Goal: Check status: Check status

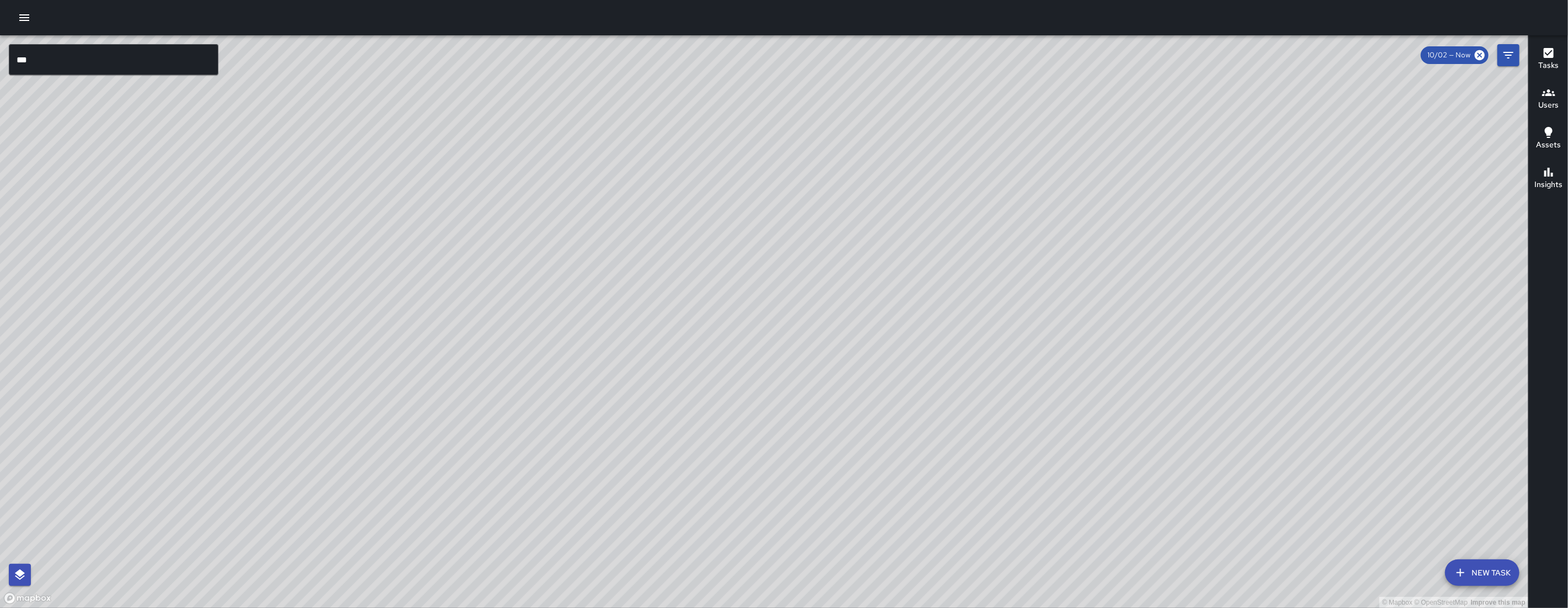
drag, startPoint x: 855, startPoint y: 303, endPoint x: 817, endPoint y: 323, distance: 42.9
click at [818, 325] on div "© Mapbox © OpenStreetMap Improve this map" at bounding box center [764, 320] width 1528 height 572
click at [1505, 59] on icon "Filters" at bounding box center [1509, 55] width 13 height 13
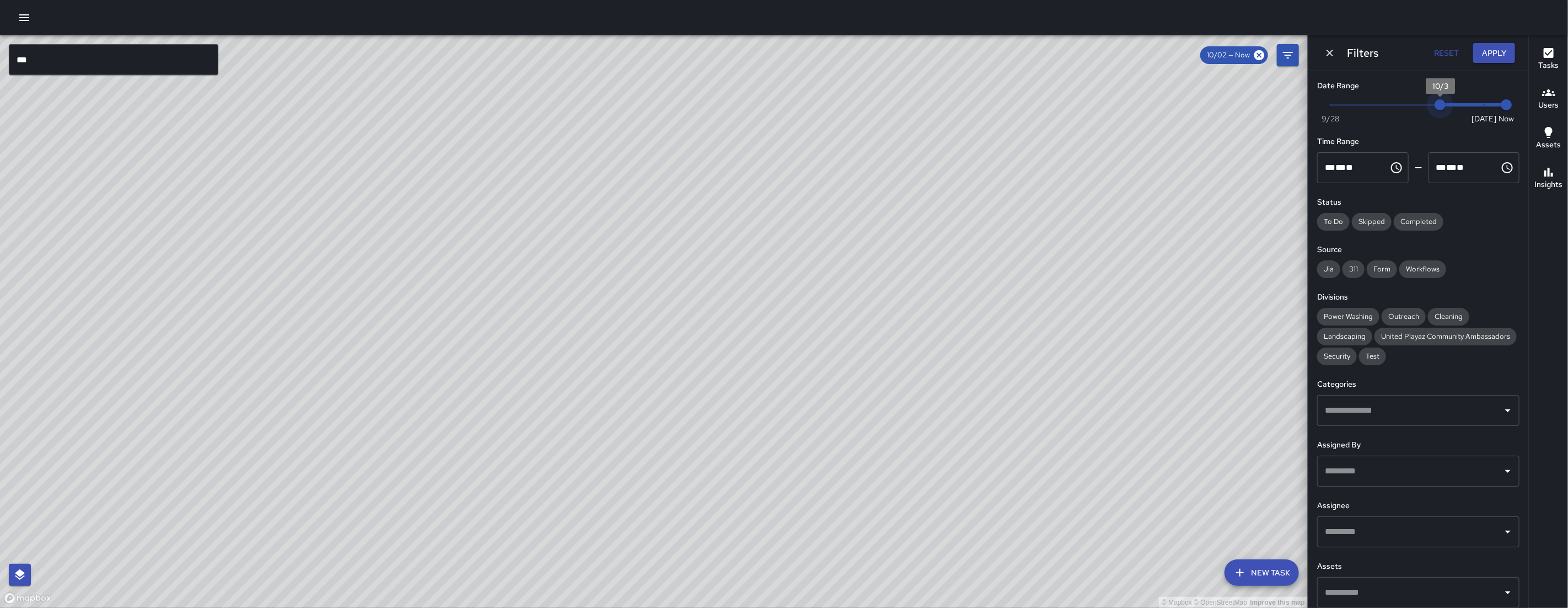
drag, startPoint x: 1412, startPoint y: 107, endPoint x: 1520, endPoint y: 105, distance: 108.0
click at [1520, 111] on div "Date Range Now [DATE] [DATE] 10:09 am Time Range ** * ** ** ​ ******** ** * ** …" at bounding box center [1417, 338] width 220 height 536
drag, startPoint x: 1451, startPoint y: 99, endPoint x: 1494, endPoint y: 94, distance: 43.3
click at [1493, 97] on span "Now [DATE] [DATE] 10:09 am" at bounding box center [1418, 105] width 176 height 17
click at [1496, 60] on button "Apply" at bounding box center [1494, 54] width 41 height 21
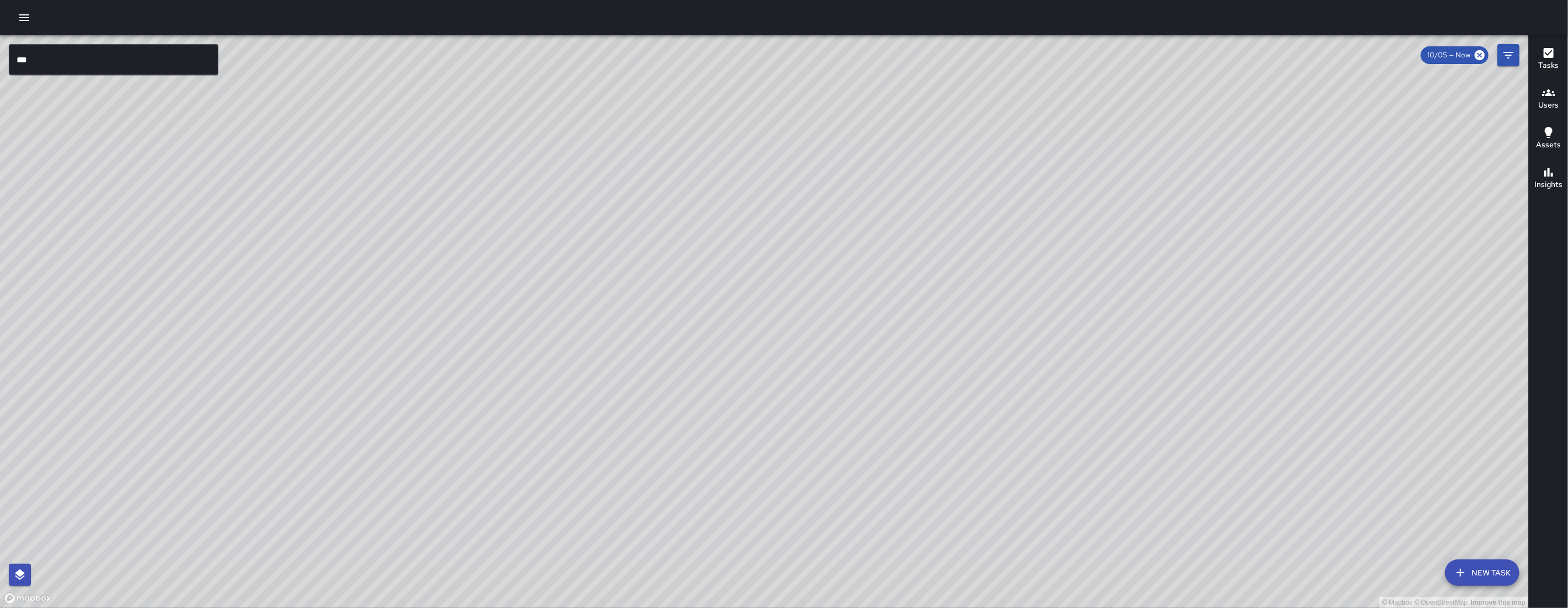
drag, startPoint x: 790, startPoint y: 387, endPoint x: 690, endPoint y: 400, distance: 100.8
click at [690, 400] on div "© Mapbox © OpenStreetMap Improve this map" at bounding box center [764, 320] width 1528 height 572
drag, startPoint x: 359, startPoint y: 258, endPoint x: 333, endPoint y: 300, distance: 49.4
click at [357, 343] on div "© Mapbox © OpenStreetMap Improve this map" at bounding box center [764, 320] width 1528 height 572
click at [1505, 59] on icon "Filters" at bounding box center [1509, 55] width 13 height 13
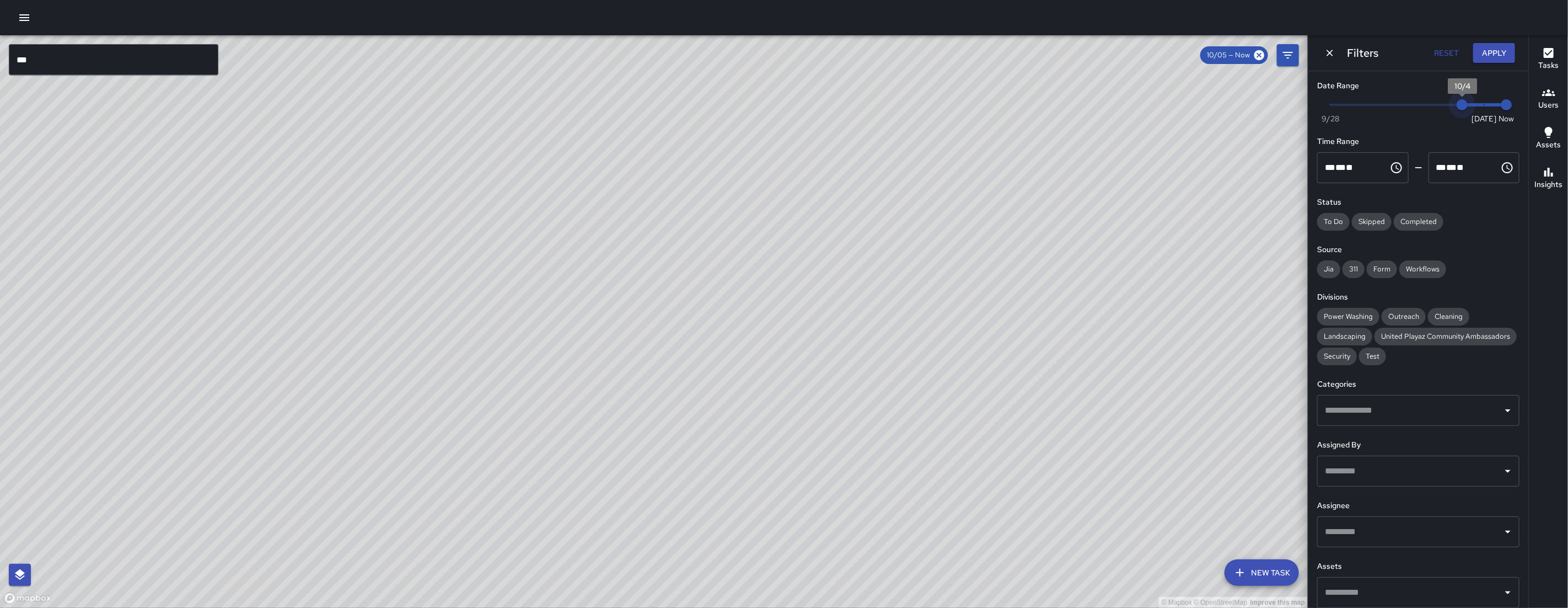
type input "*"
drag, startPoint x: 1473, startPoint y: 106, endPoint x: 1430, endPoint y: 100, distance: 43.4
click at [1434, 100] on span "10/3" at bounding box center [1440, 105] width 11 height 11
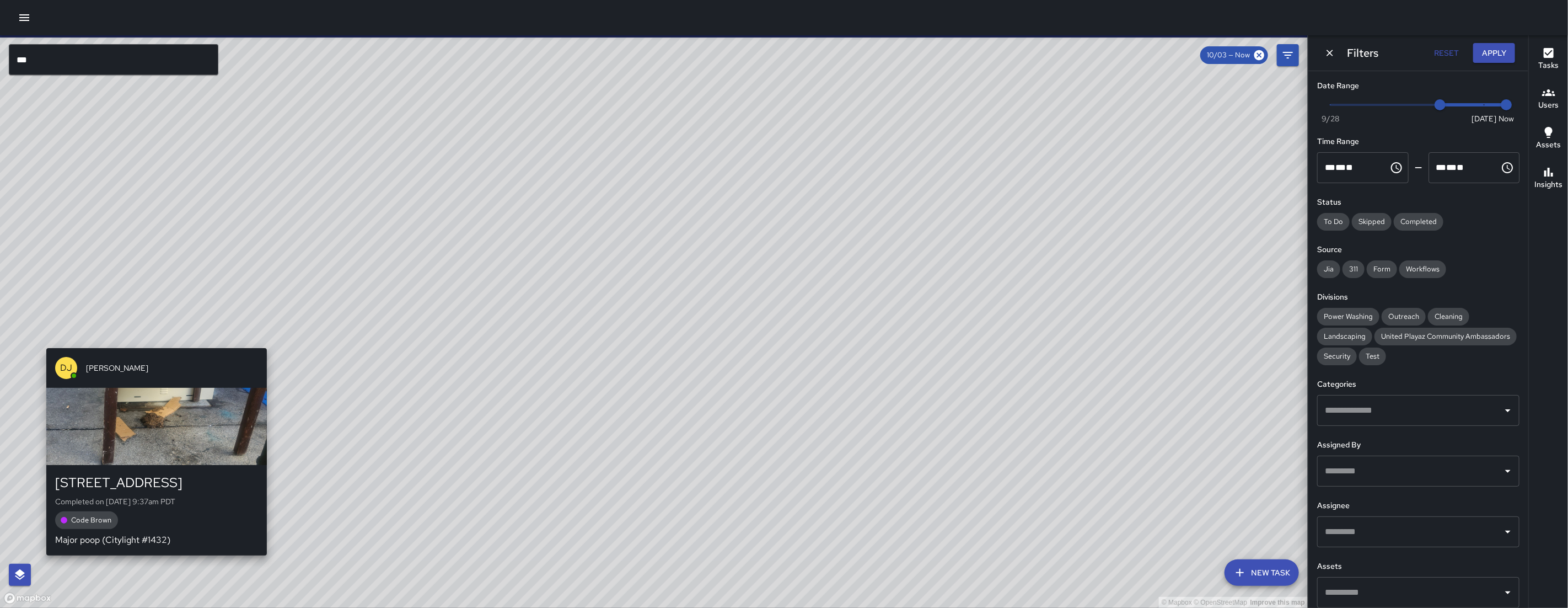
click at [155, 345] on div "[PERSON_NAME] 585-587 [GEOGRAPHIC_DATA] Completed on [DATE] 9:37am PDT Code Bro…" at bounding box center [155, 451] width 229 height 216
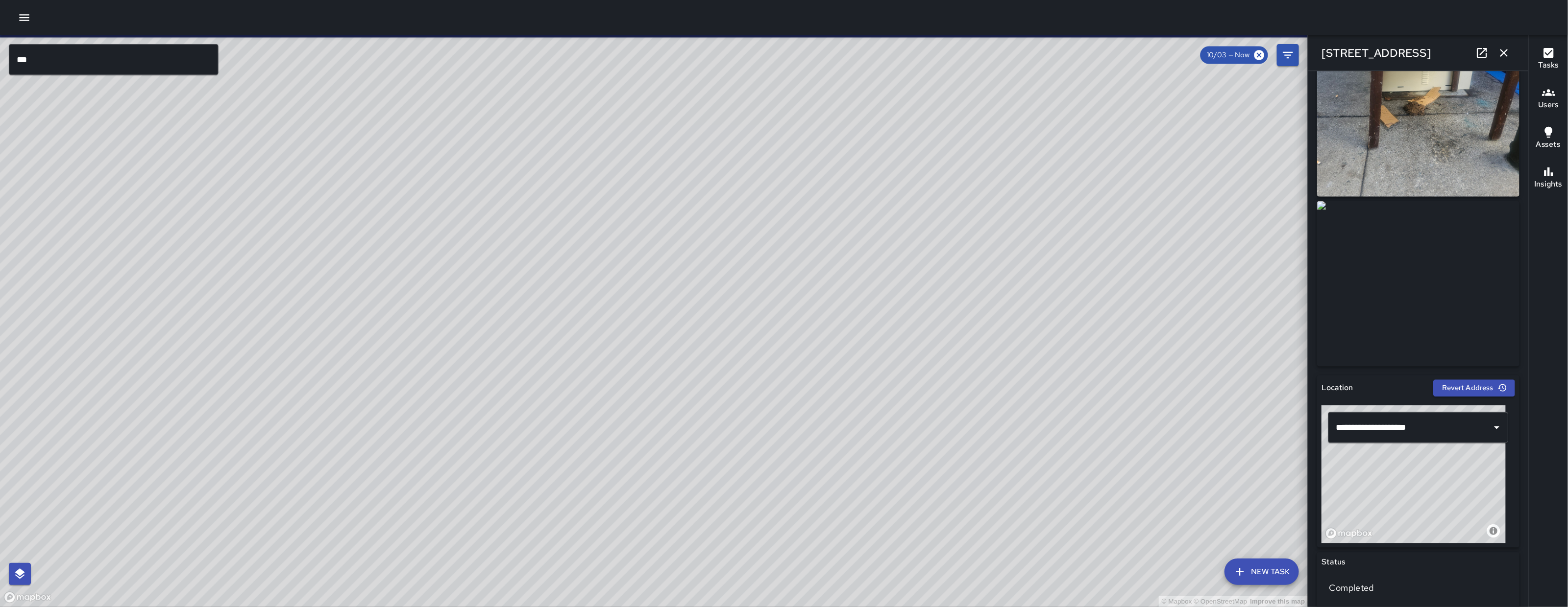
scroll to position [54, 0]
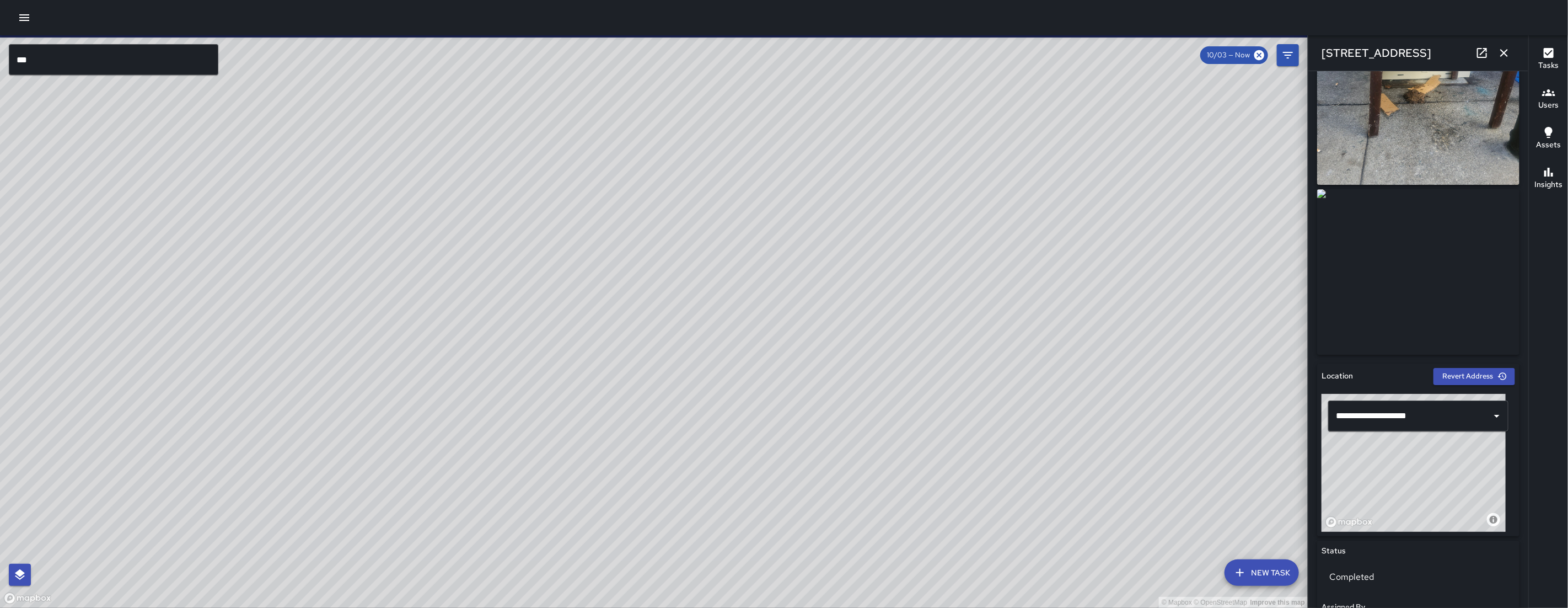
click at [1482, 58] on icon at bounding box center [1482, 53] width 13 height 13
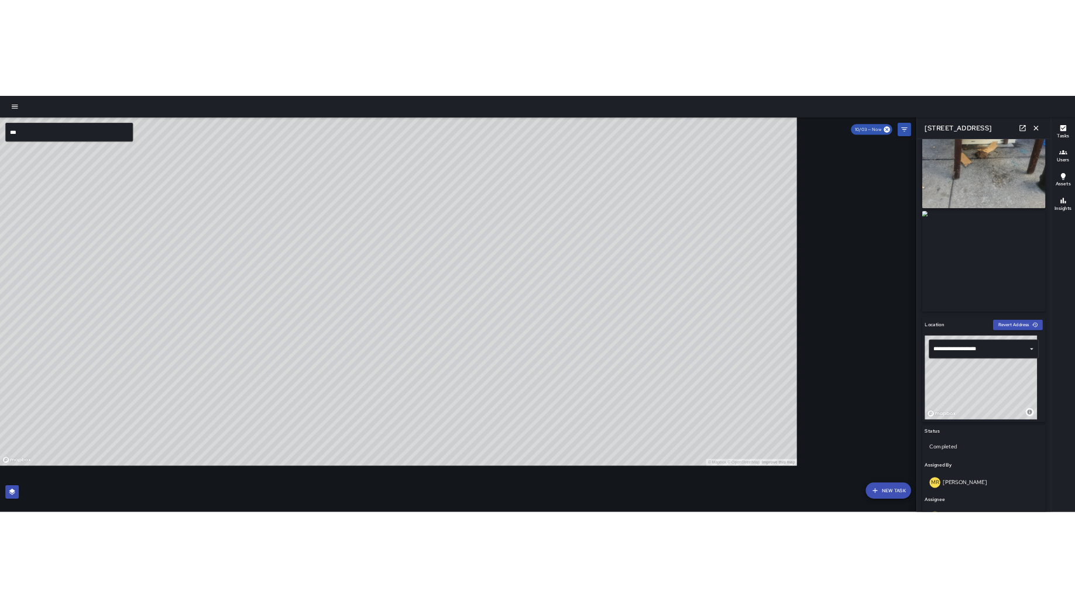
scroll to position [65, 0]
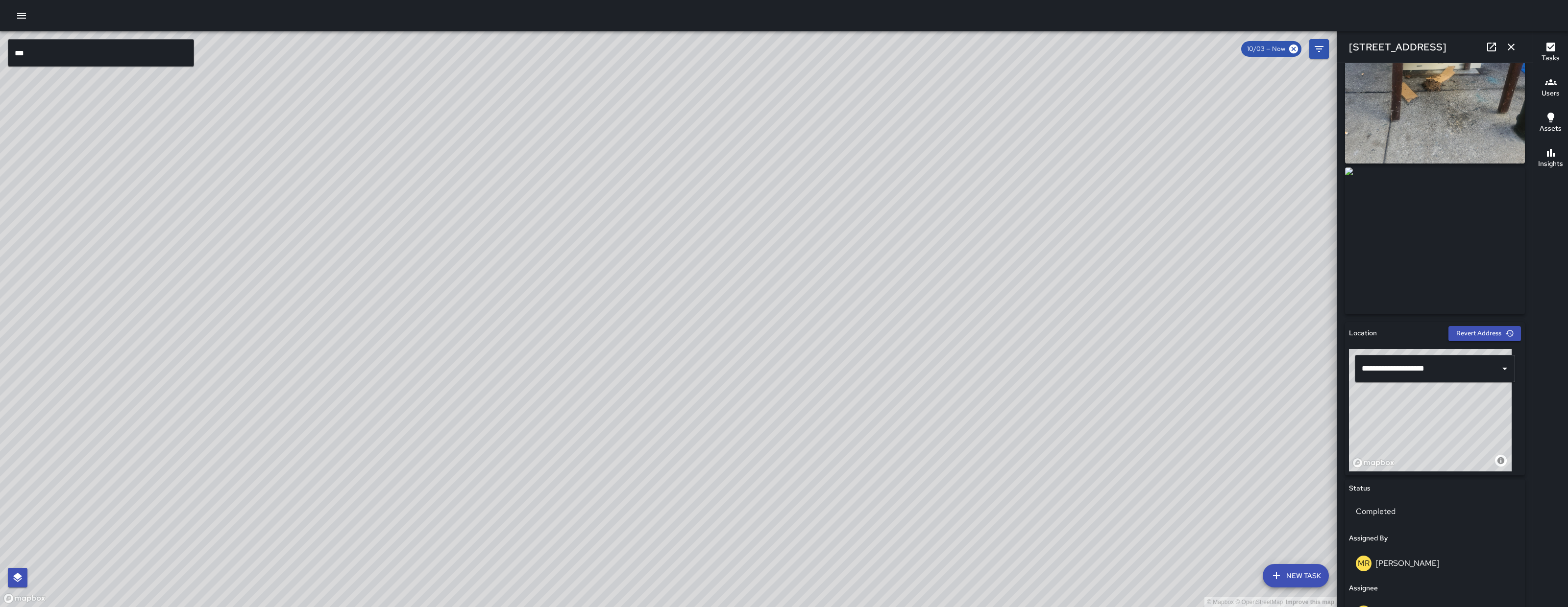
drag, startPoint x: 492, startPoint y: 475, endPoint x: 621, endPoint y: 311, distance: 208.7
click at [621, 290] on div "© Mapbox © OpenStreetMap Improve this map" at bounding box center [668, 319] width 1337 height 576
drag, startPoint x: 524, startPoint y: 527, endPoint x: 674, endPoint y: 352, distance: 230.5
click at [676, 344] on div "© Mapbox © OpenStreetMap Improve this map" at bounding box center [668, 319] width 1337 height 576
click at [456, 295] on div "© Mapbox © OpenStreetMap Improve this map EB [PERSON_NAME] [STREET_ADDRESS] Com…" at bounding box center [668, 319] width 1337 height 576
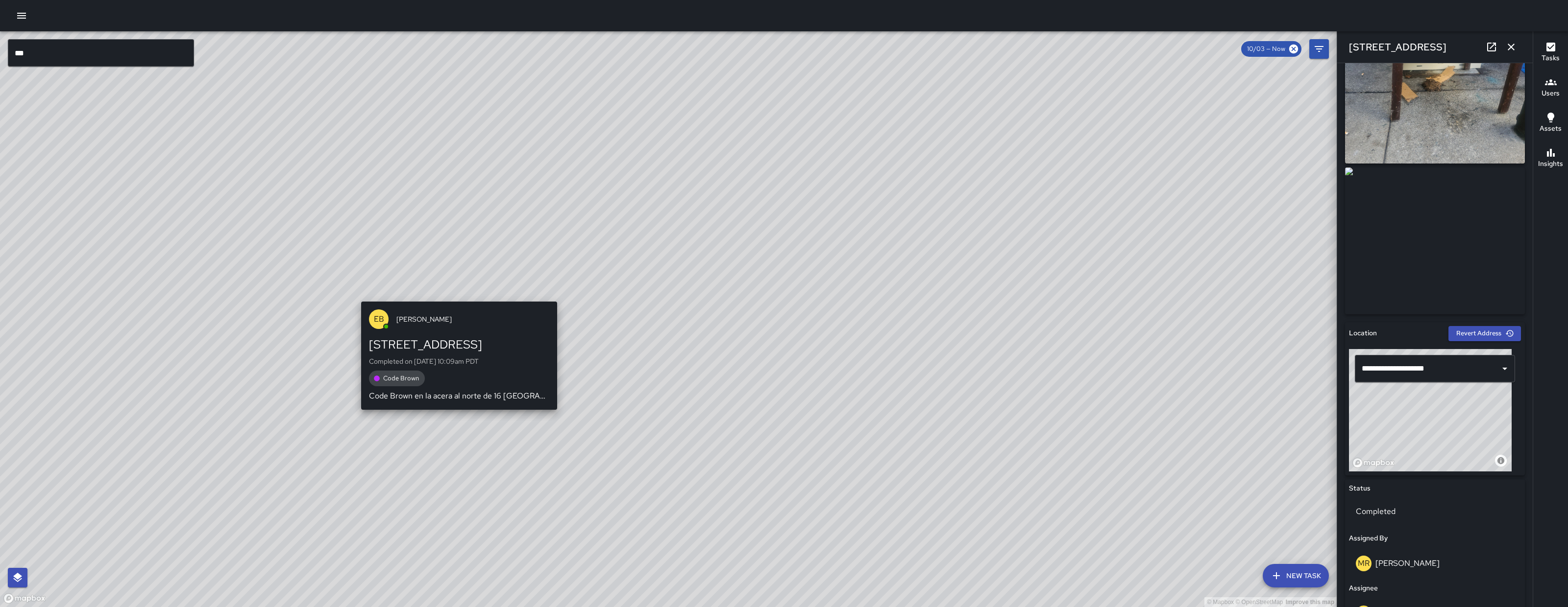
type input "**********"
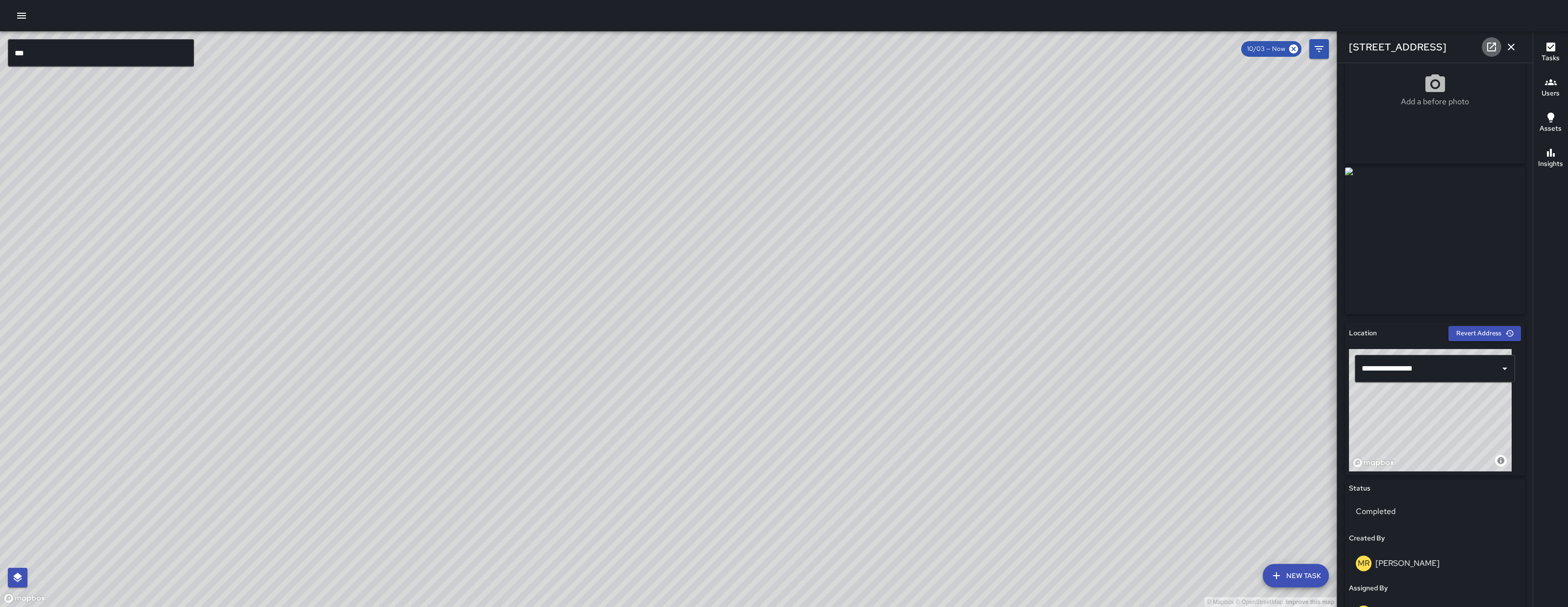
click at [1393, 42] on icon at bounding box center [1492, 47] width 12 height 12
click at [1393, 41] on icon "button" at bounding box center [1511, 47] width 12 height 12
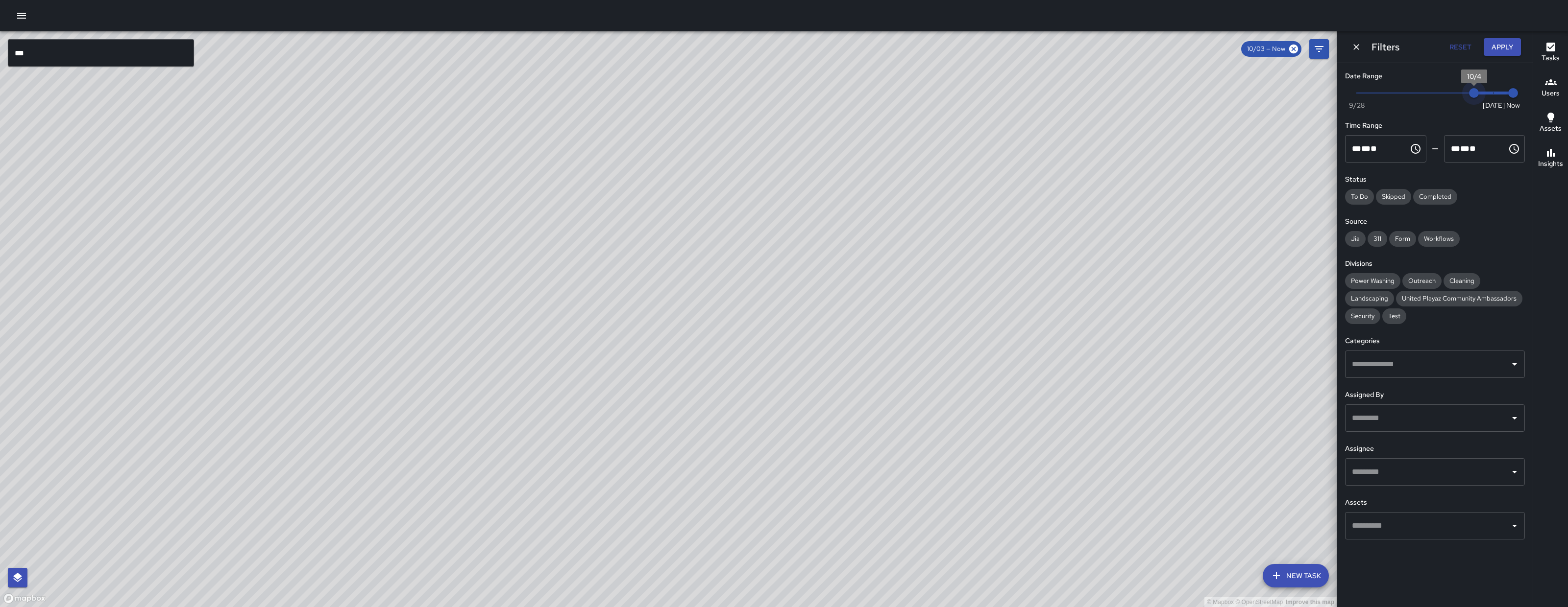
click at [1393, 95] on div "© Mapbox © OpenStreetMap Improve this map *** ​ New Task 10/03 — Now Map Layers…" at bounding box center [784, 319] width 1568 height 576
click at [1393, 51] on button "Apply" at bounding box center [1502, 48] width 37 height 18
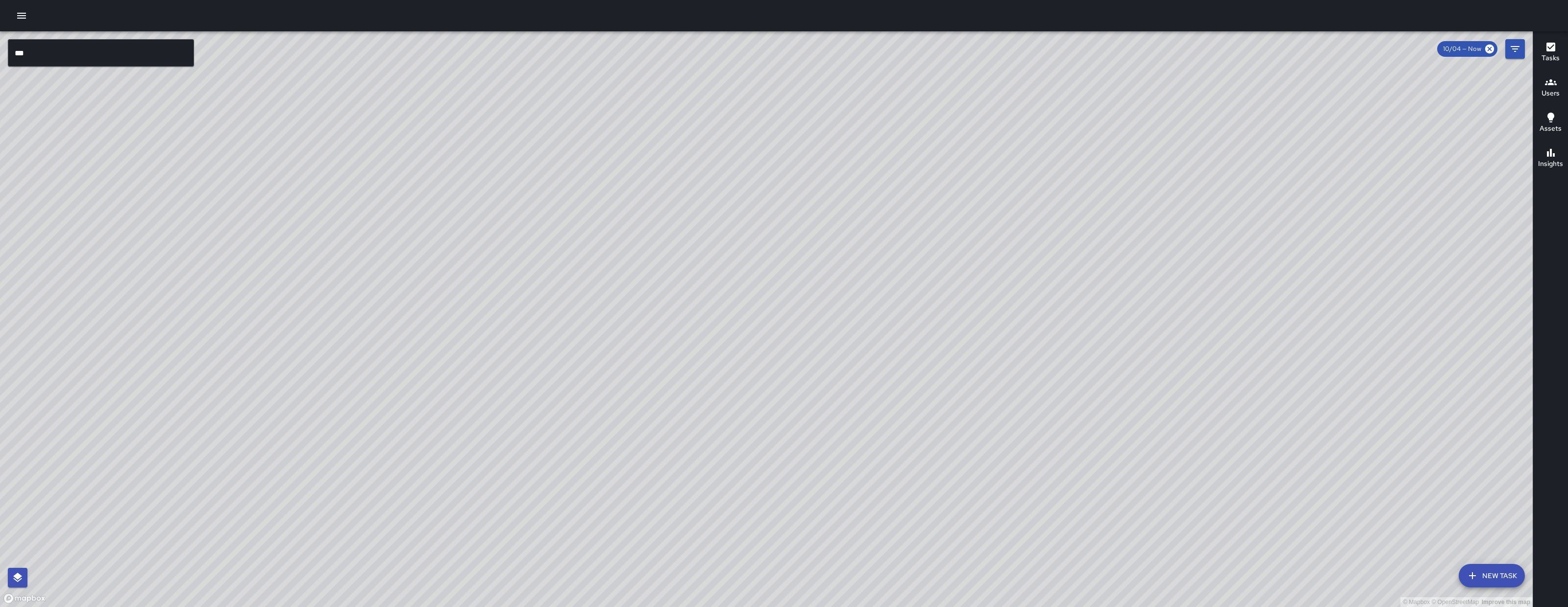
drag, startPoint x: 1058, startPoint y: 263, endPoint x: 777, endPoint y: 483, distance: 356.9
click at [718, 535] on div "© Mapbox © OpenStreetMap Improve this map" at bounding box center [766, 319] width 1533 height 576
drag, startPoint x: 1202, startPoint y: 299, endPoint x: 838, endPoint y: 573, distance: 455.6
click at [818, 539] on div "© Mapbox © OpenStreetMap Improve this map" at bounding box center [766, 319] width 1533 height 576
drag, startPoint x: 979, startPoint y: 445, endPoint x: 586, endPoint y: 409, distance: 394.6
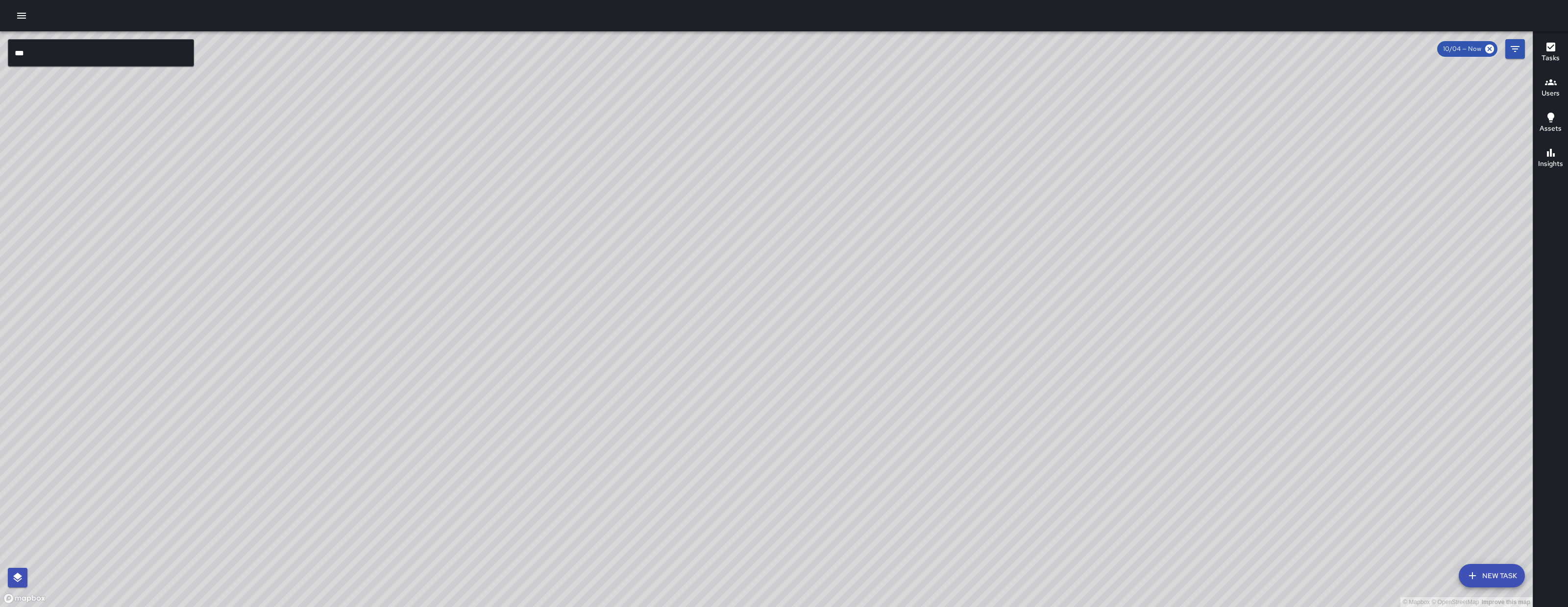
click at [979, 446] on div "© Mapbox © OpenStreetMap Improve this map" at bounding box center [766, 319] width 1533 height 576
drag, startPoint x: 650, startPoint y: 424, endPoint x: 655, endPoint y: 419, distance: 7.1
click at [655, 419] on div "© Mapbox © OpenStreetMap Improve this map" at bounding box center [766, 319] width 1533 height 576
drag, startPoint x: 698, startPoint y: 332, endPoint x: 702, endPoint y: 433, distance: 101.1
click at [702, 433] on div "© Mapbox © OpenStreetMap Improve this map" at bounding box center [766, 319] width 1533 height 576
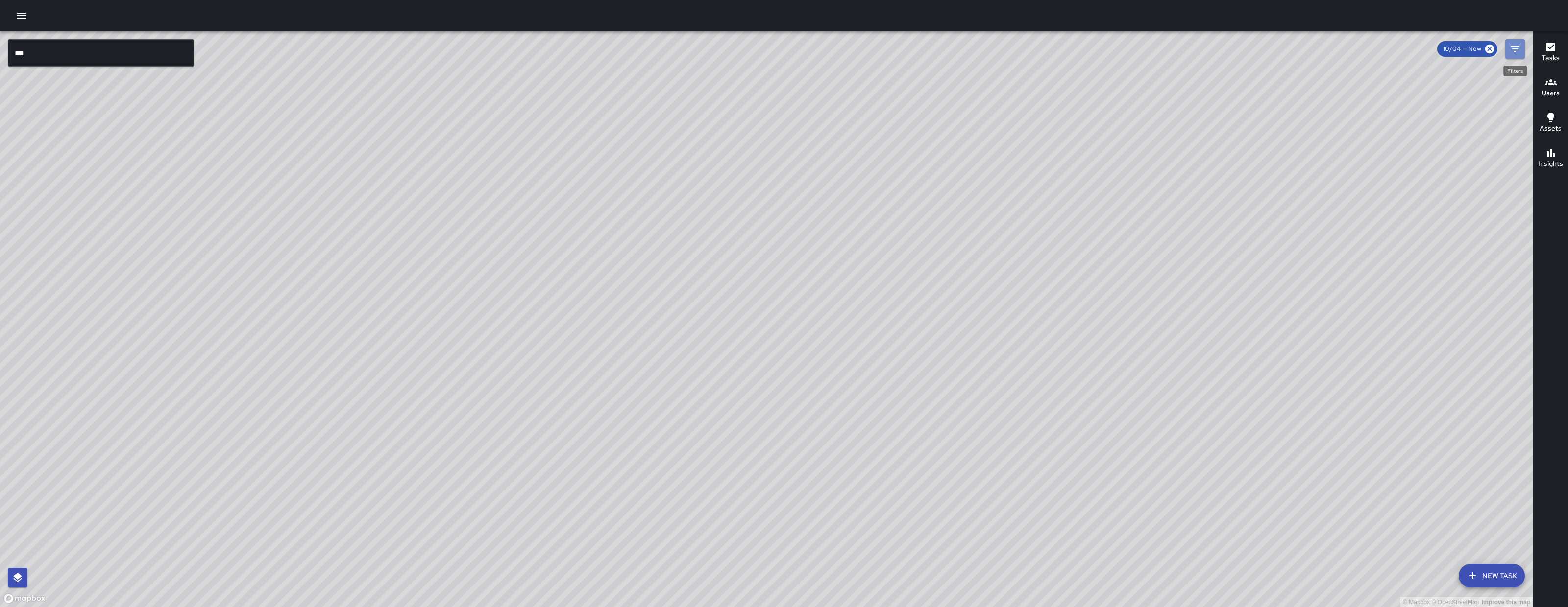
click at [1393, 49] on icon "Filters" at bounding box center [1515, 49] width 12 height 12
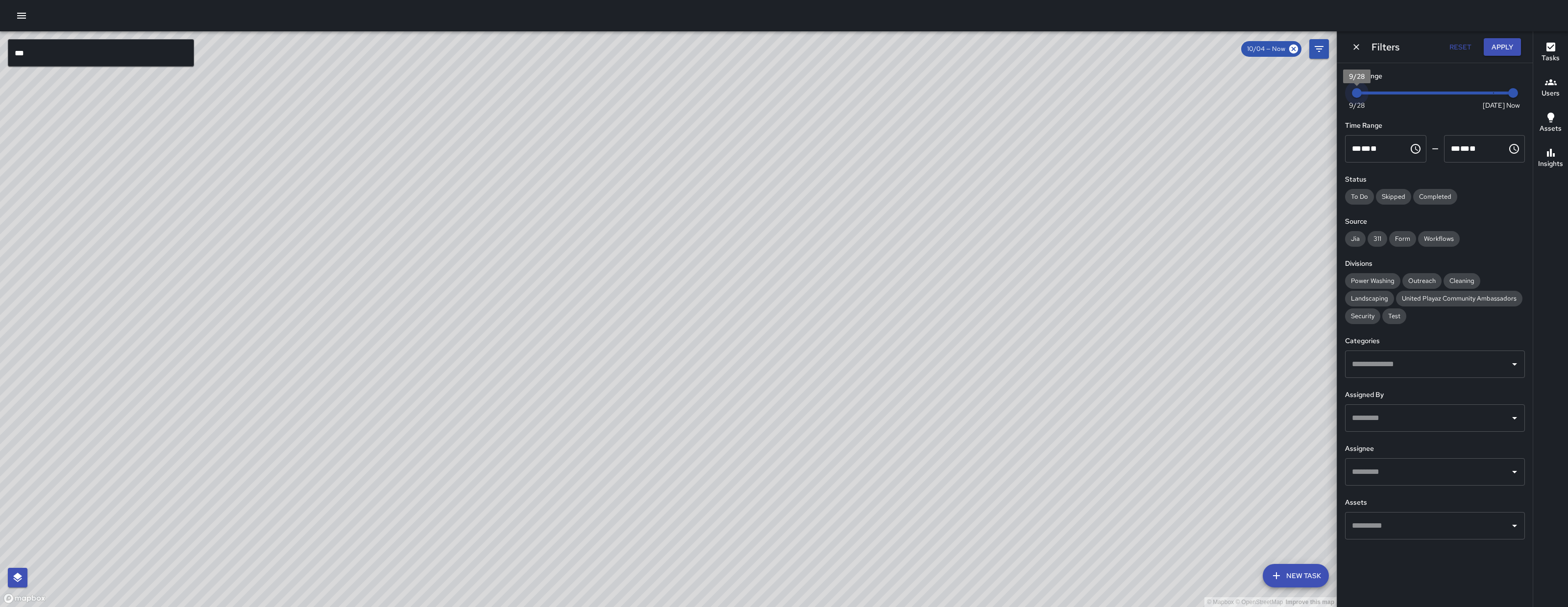
drag, startPoint x: 1472, startPoint y: 90, endPoint x: 1174, endPoint y: 87, distance: 298.0
click at [1177, 85] on div "© Mapbox © OpenStreetMap Improve this map *** ​ New Task 10/04 — Now Map Layers…" at bounding box center [784, 319] width 1568 height 576
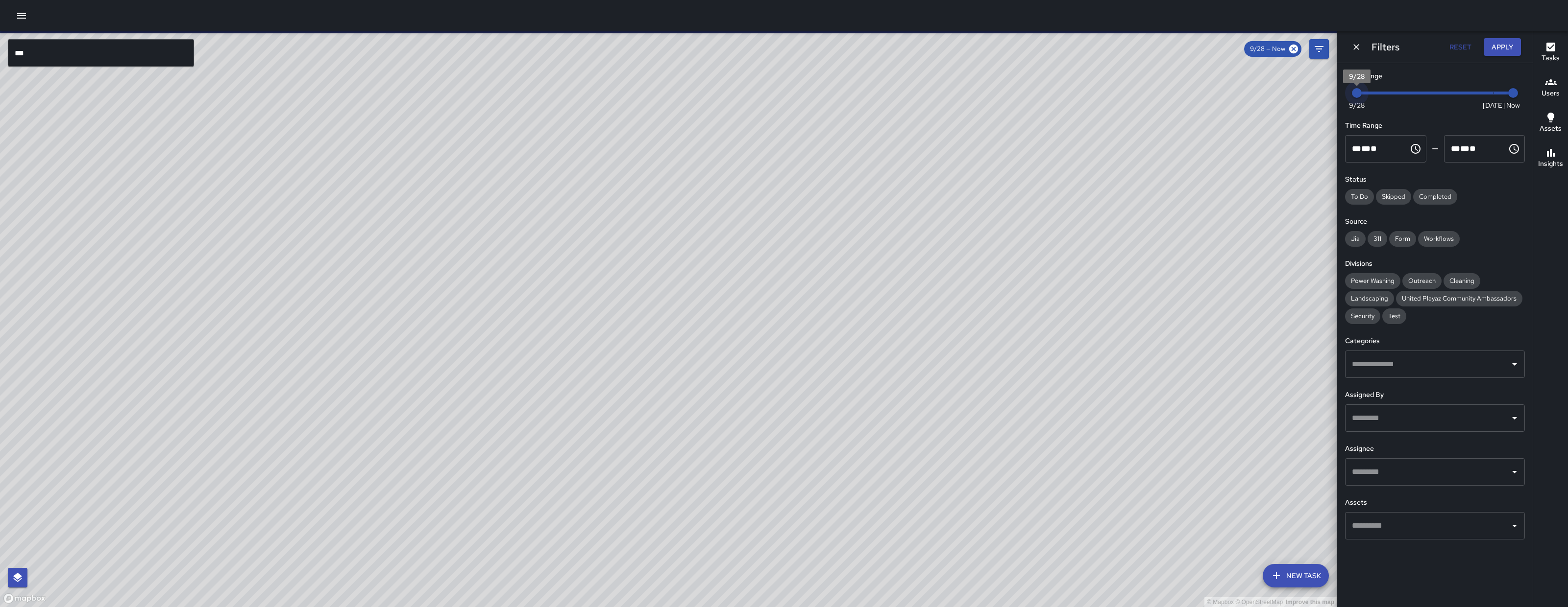
type input "*"
drag, startPoint x: 1365, startPoint y: 92, endPoint x: 1554, endPoint y: 65, distance: 190.9
click at [1393, 77] on div "© Mapbox © OpenStreetMap Improve this map *** ​ New Task 9/28 — Now Map Layers …" at bounding box center [784, 319] width 1568 height 576
click at [1393, 44] on button "Apply" at bounding box center [1502, 48] width 37 height 18
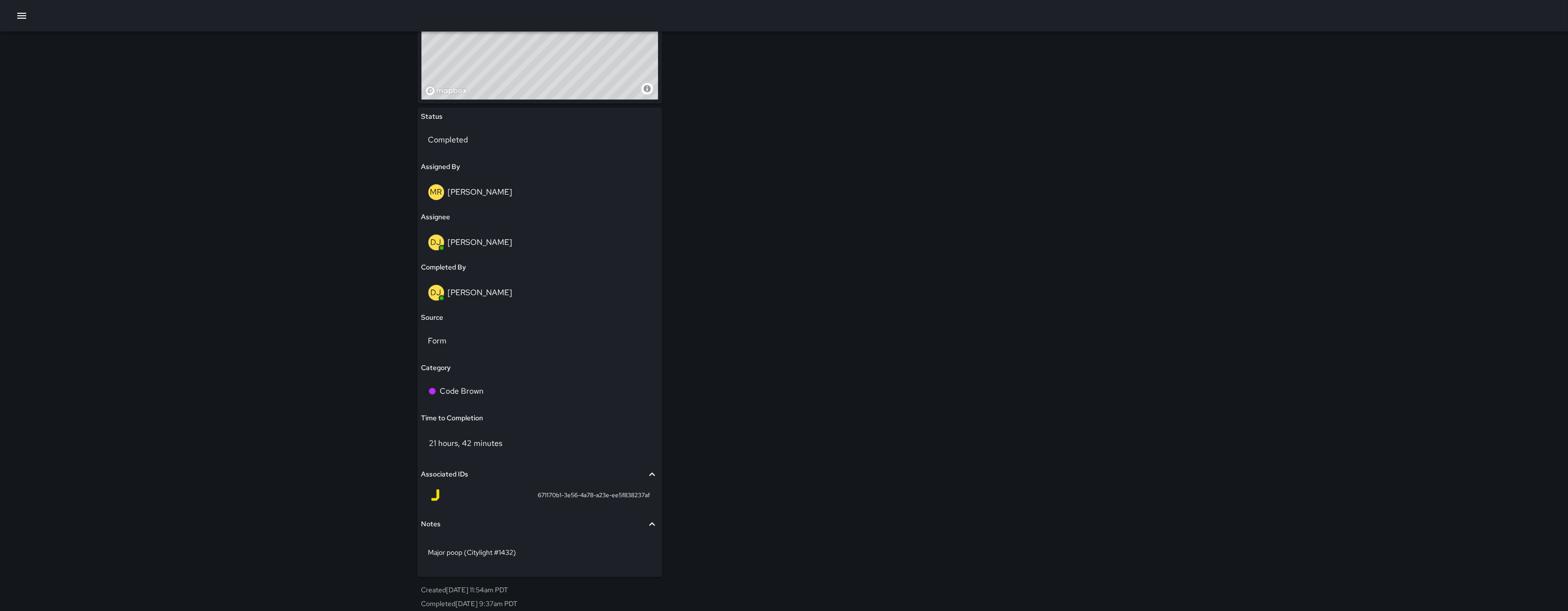
scroll to position [452, 0]
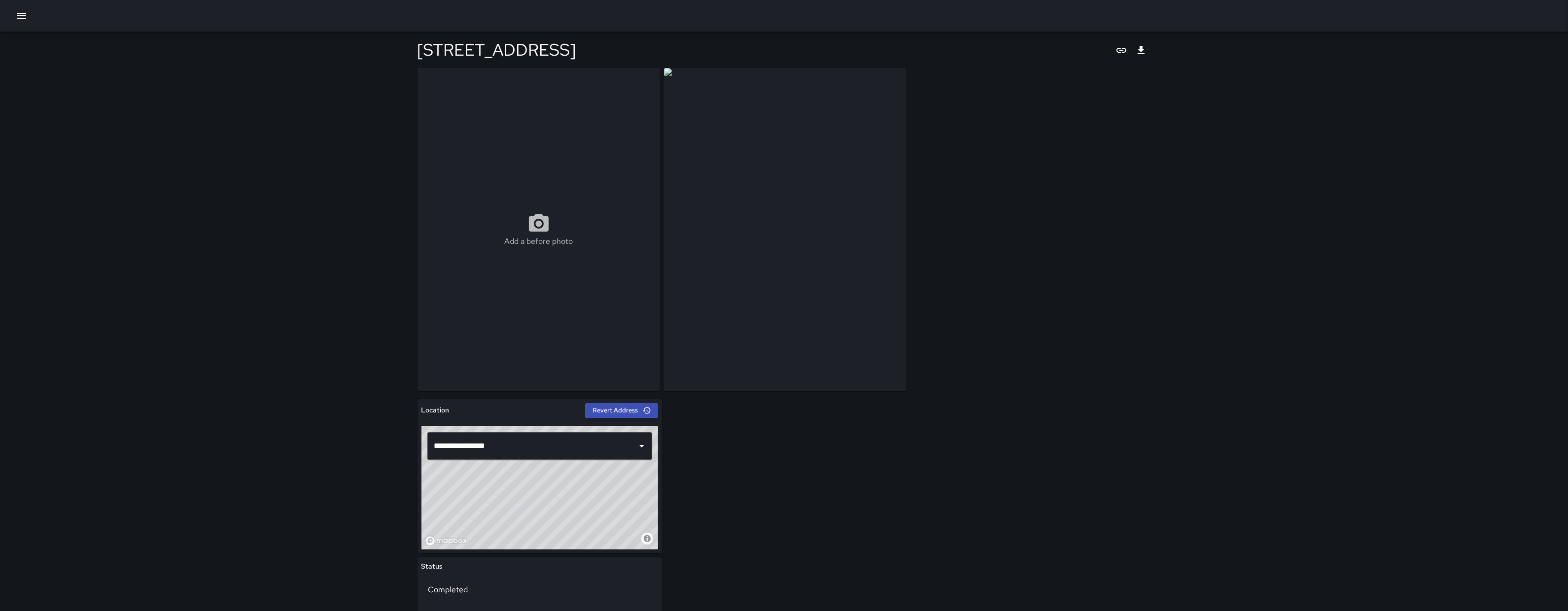
drag, startPoint x: 549, startPoint y: 506, endPoint x: 552, endPoint y: 517, distance: 11.4
click at [552, 516] on div "© Mapbox © OpenStreetMap Improve this map" at bounding box center [539, 488] width 237 height 123
drag, startPoint x: 550, startPoint y: 517, endPoint x: 544, endPoint y: 524, distance: 9.2
click at [544, 524] on div "© Mapbox © OpenStreetMap Improve this map" at bounding box center [539, 488] width 237 height 123
drag, startPoint x: 547, startPoint y: 518, endPoint x: 523, endPoint y: 494, distance: 33.9
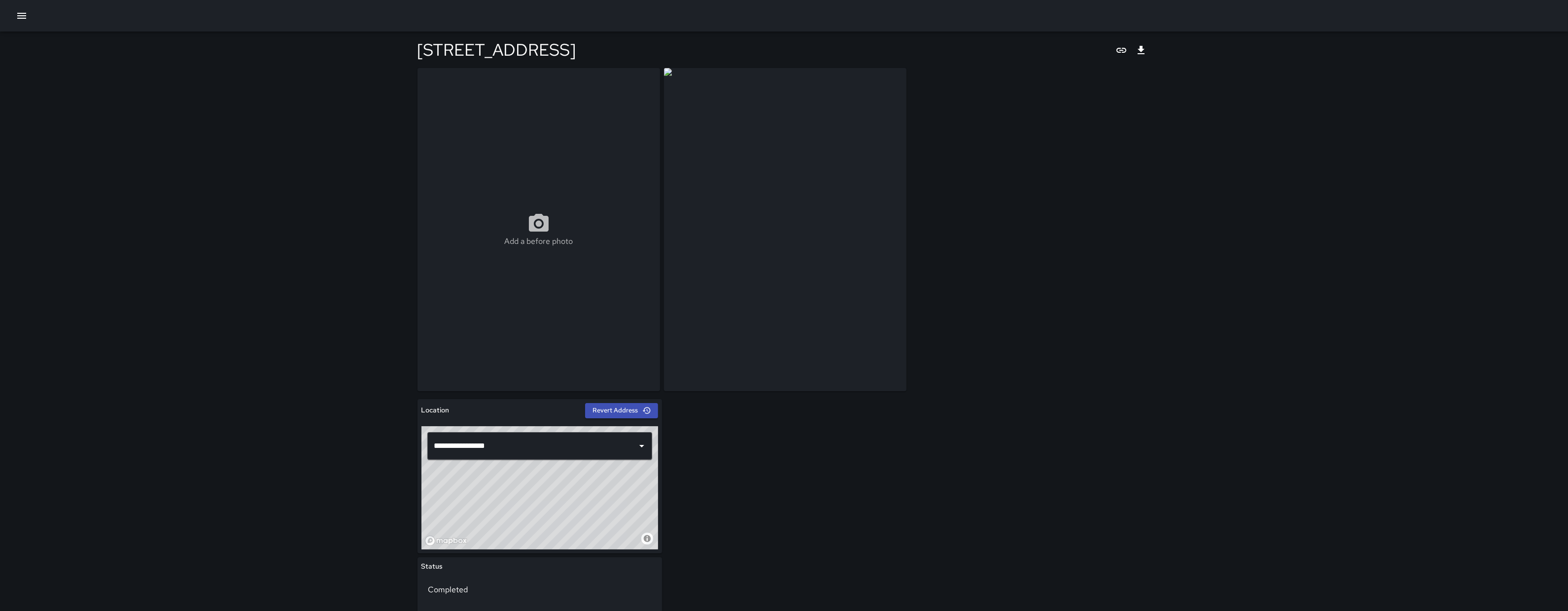
click at [524, 495] on div "© Mapbox © OpenStreetMap Improve this map" at bounding box center [539, 488] width 237 height 123
drag, startPoint x: 542, startPoint y: 510, endPoint x: 561, endPoint y: 509, distance: 19.0
click at [561, 509] on div "© Mapbox © OpenStreetMap Improve this map" at bounding box center [539, 488] width 237 height 123
drag, startPoint x: 557, startPoint y: 501, endPoint x: 575, endPoint y: 544, distance: 46.6
click at [575, 544] on div "© Mapbox © OpenStreetMap Improve this map" at bounding box center [539, 488] width 237 height 123
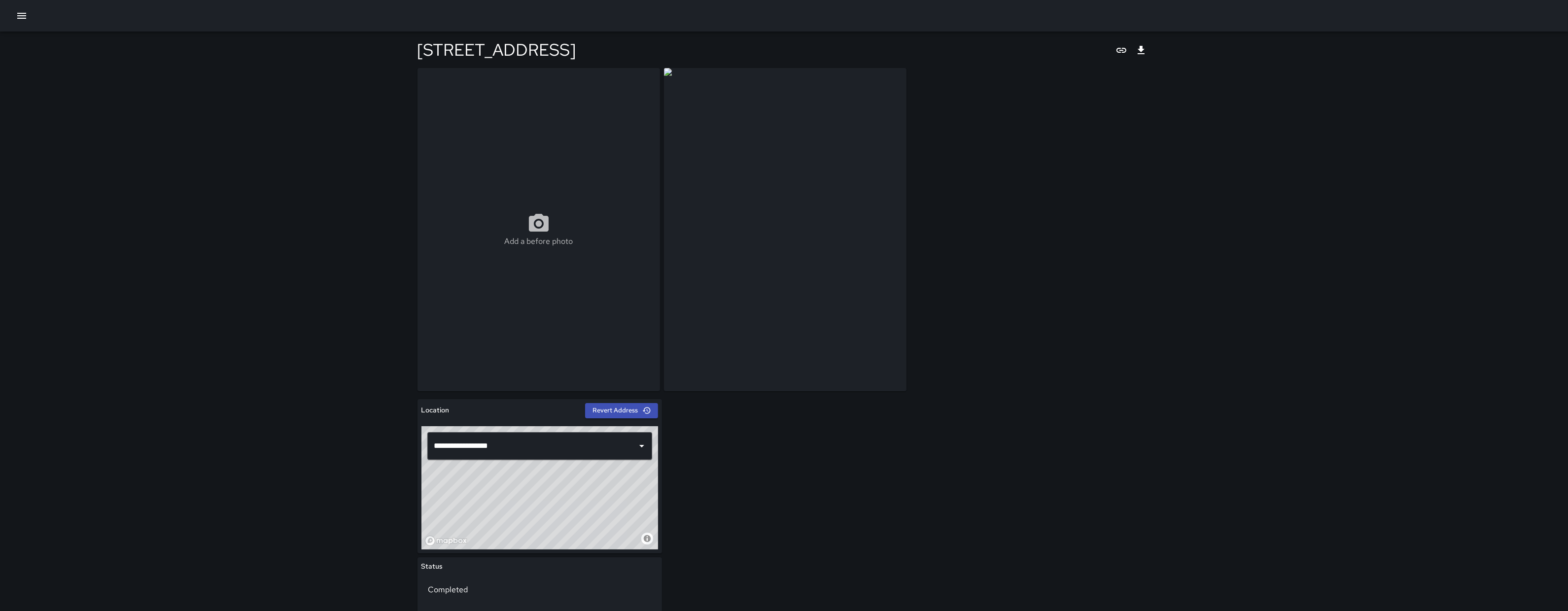
drag, startPoint x: 576, startPoint y: 533, endPoint x: 576, endPoint y: 521, distance: 12.0
click at [576, 521] on div "© Mapbox © OpenStreetMap Improve this map" at bounding box center [539, 488] width 237 height 123
drag, startPoint x: 576, startPoint y: 512, endPoint x: 563, endPoint y: 509, distance: 13.3
click at [563, 509] on div "© Mapbox © OpenStreetMap Improve this map" at bounding box center [539, 488] width 237 height 123
drag, startPoint x: 563, startPoint y: 508, endPoint x: 570, endPoint y: 517, distance: 11.4
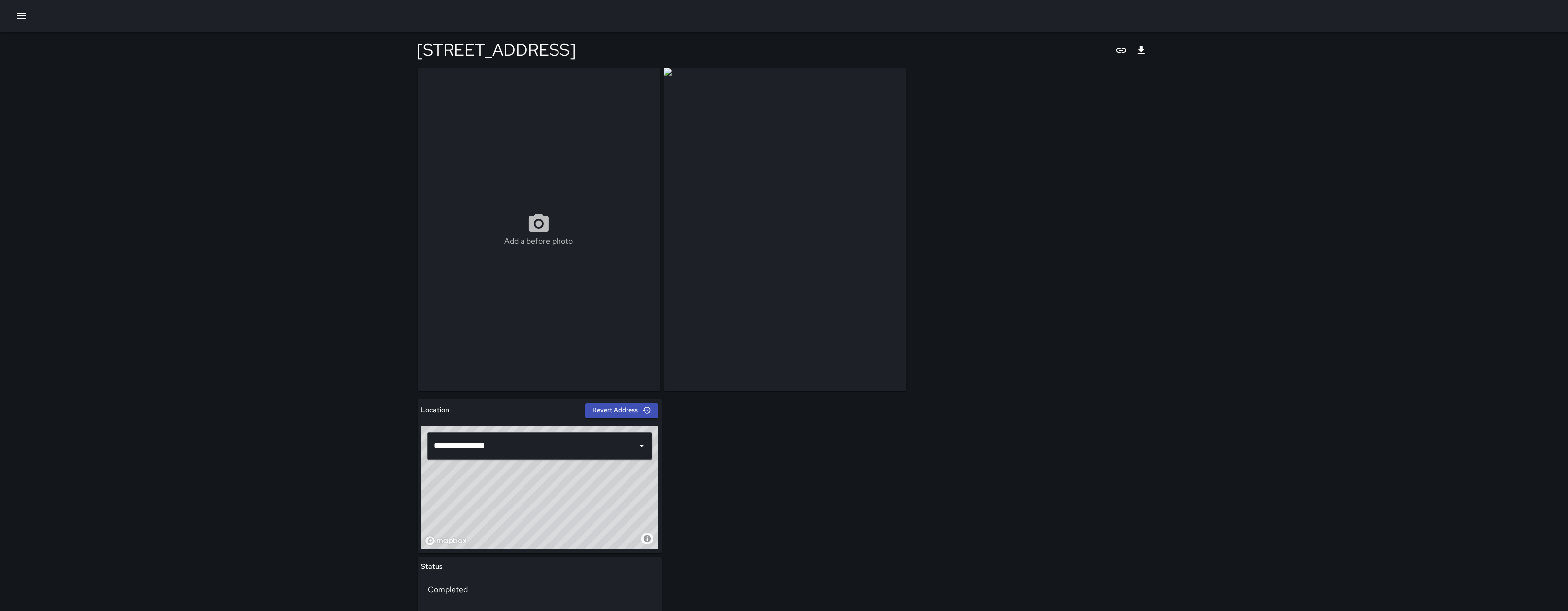
click at [570, 517] on div "© Mapbox © OpenStreetMap Improve this map" at bounding box center [539, 488] width 237 height 123
click at [563, 507] on div "© Mapbox © OpenStreetMap Improve this map" at bounding box center [539, 488] width 237 height 123
drag, startPoint x: 555, startPoint y: 500, endPoint x: 575, endPoint y: 503, distance: 20.2
click at [573, 504] on div "© Mapbox © OpenStreetMap Improve this map" at bounding box center [539, 488] width 237 height 123
drag, startPoint x: 584, startPoint y: 523, endPoint x: 552, endPoint y: 506, distance: 36.2
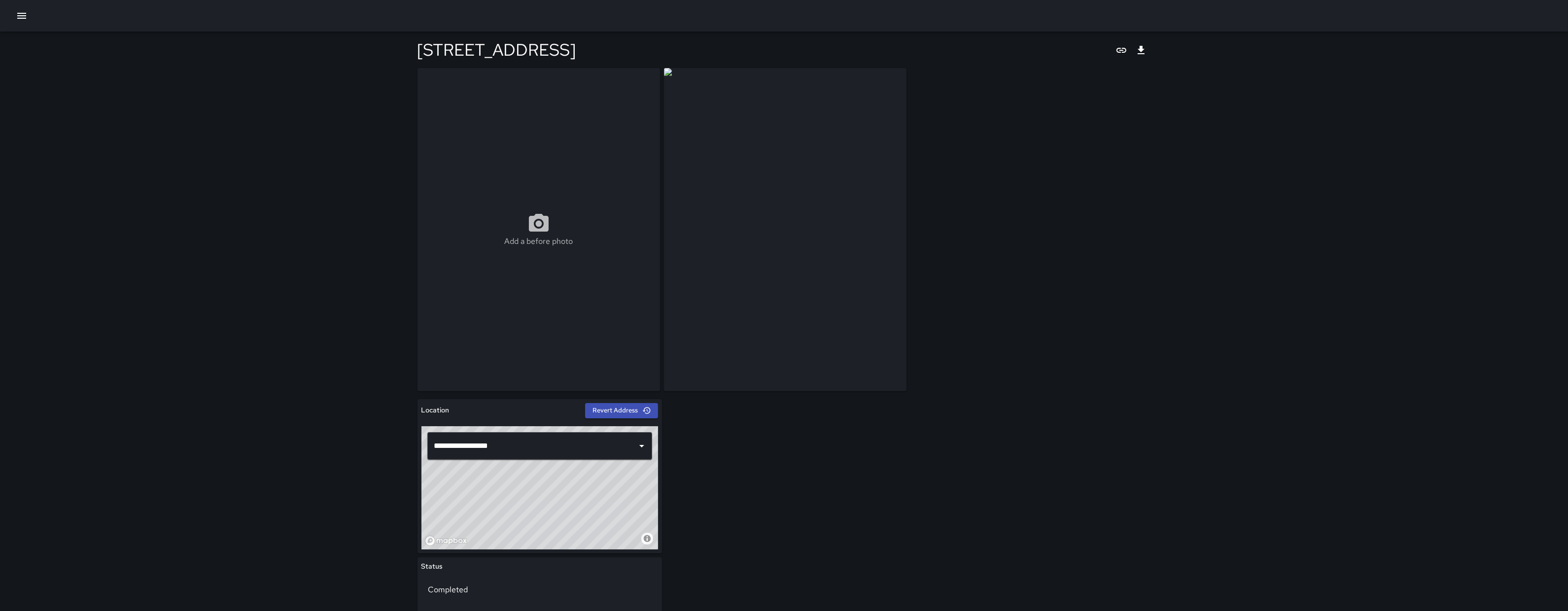
click at [552, 506] on div "© Mapbox © OpenStreetMap Improve this map" at bounding box center [539, 488] width 237 height 123
type input "**********"
drag, startPoint x: 552, startPoint y: 506, endPoint x: 550, endPoint y: 512, distance: 6.3
click at [550, 512] on div "© Mapbox © OpenStreetMap Improve this map" at bounding box center [539, 488] width 237 height 123
